Goal: Book appointment/travel/reservation

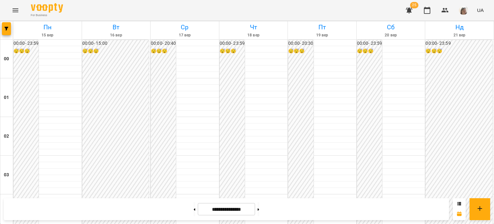
scroll to position [662, 0]
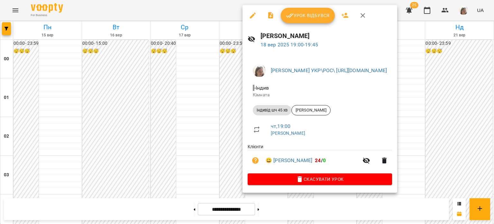
click at [196, 89] on div at bounding box center [247, 112] width 494 height 224
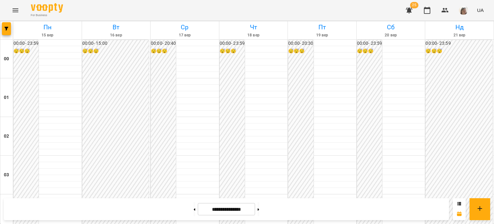
scroll to position [694, 0]
click at [14, 11] on icon "Menu" at bounding box center [16, 10] width 8 height 8
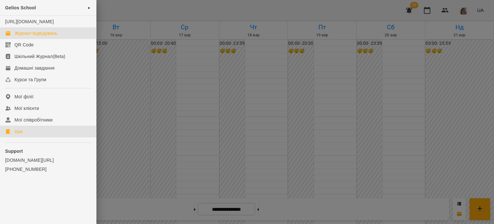
click at [32, 137] on link "Ігри" at bounding box center [48, 132] width 96 height 12
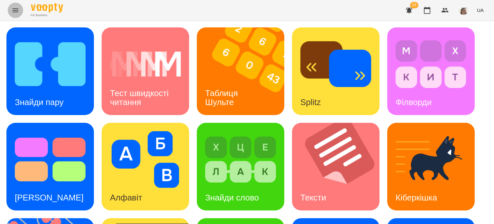
click at [15, 8] on icon "Menu" at bounding box center [16, 10] width 8 height 8
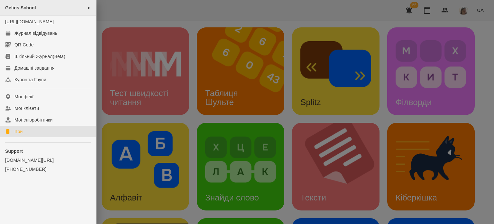
click at [31, 5] on div "Gelios School ►" at bounding box center [48, 8] width 96 height 16
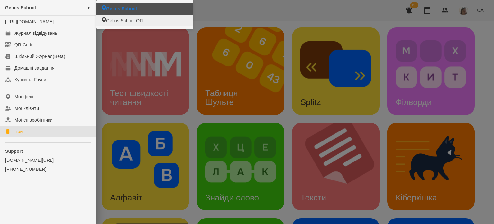
click at [117, 7] on span "Gelios School" at bounding box center [121, 8] width 31 height 6
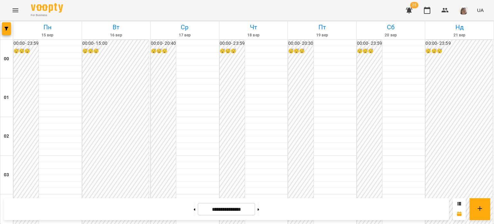
scroll to position [696, 0]
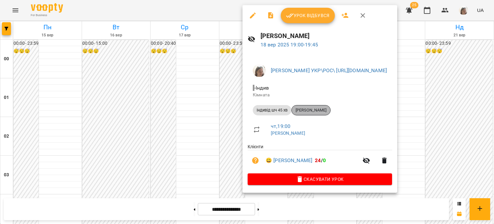
click at [309, 110] on span "[PERSON_NAME]" at bounding box center [311, 110] width 39 height 6
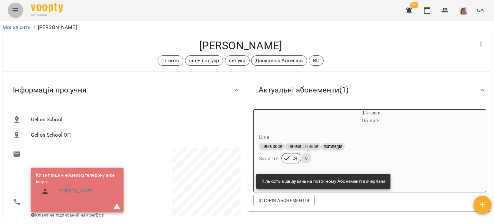
click at [15, 13] on icon "Menu" at bounding box center [16, 10] width 8 height 8
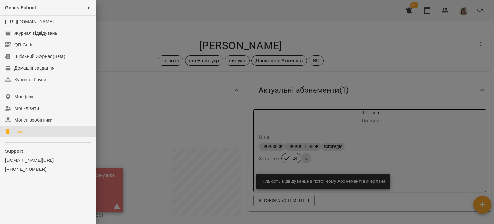
click at [27, 137] on link "Ігри" at bounding box center [48, 132] width 96 height 12
